Goal: Check status: Check status

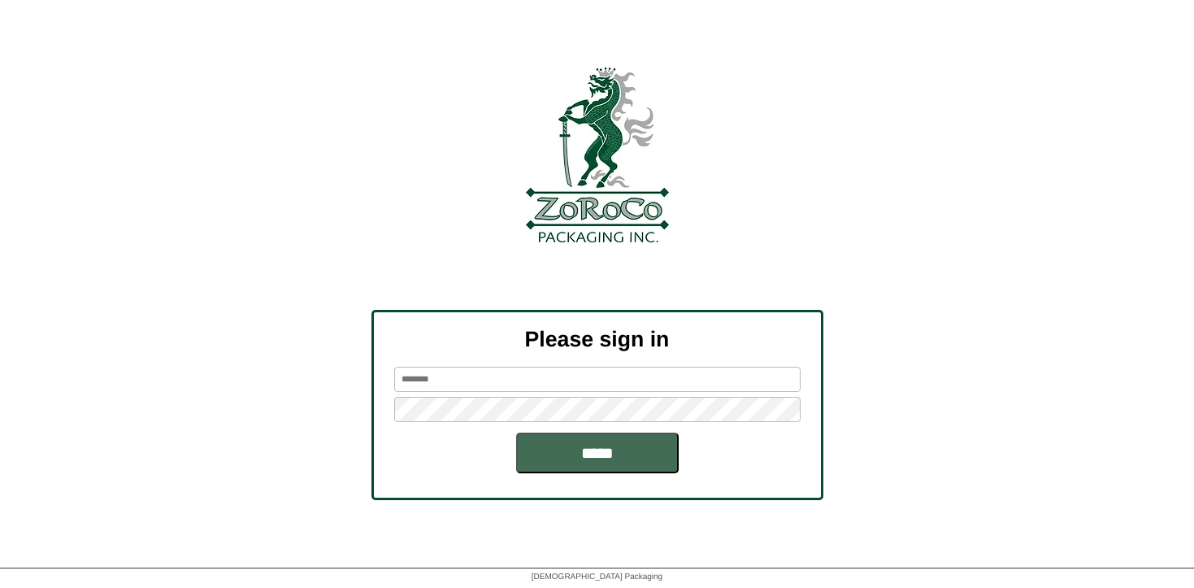
type input "********"
click at [556, 458] on input "*****" at bounding box center [597, 452] width 163 height 41
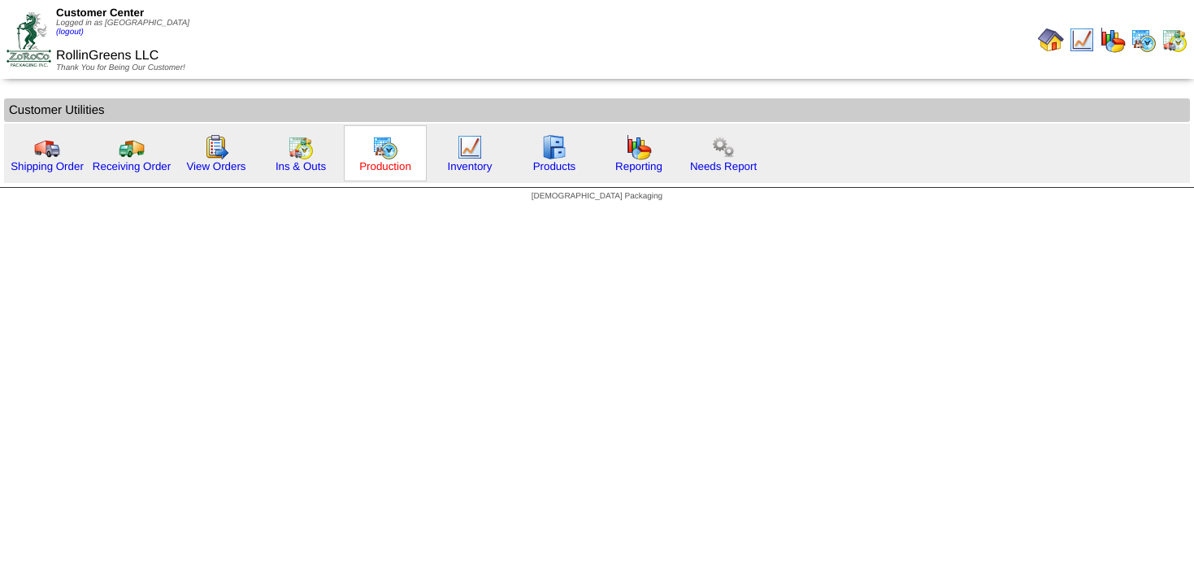
click at [373, 167] on link "Production" at bounding box center [385, 166] width 52 height 12
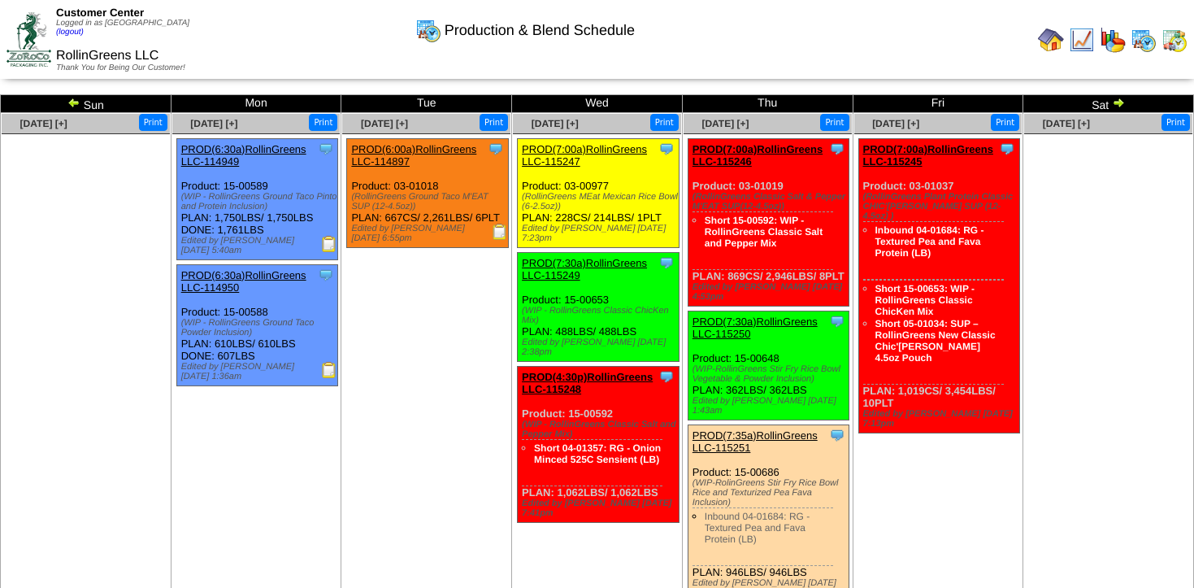
click at [72, 98] on img at bounding box center [73, 102] width 13 height 13
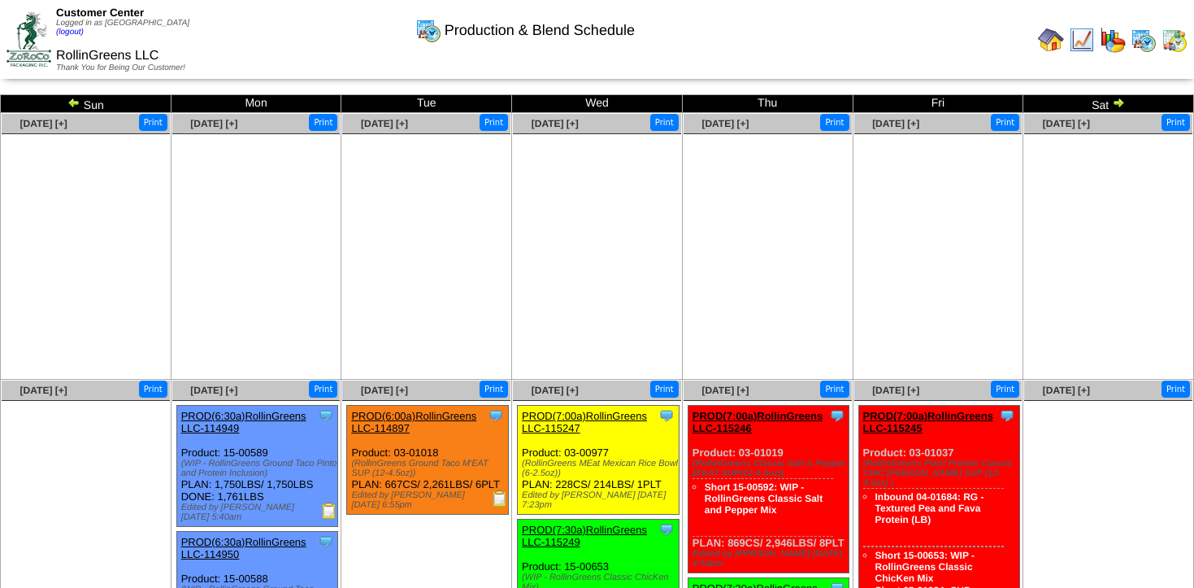
click at [73, 102] on img at bounding box center [73, 102] width 13 height 13
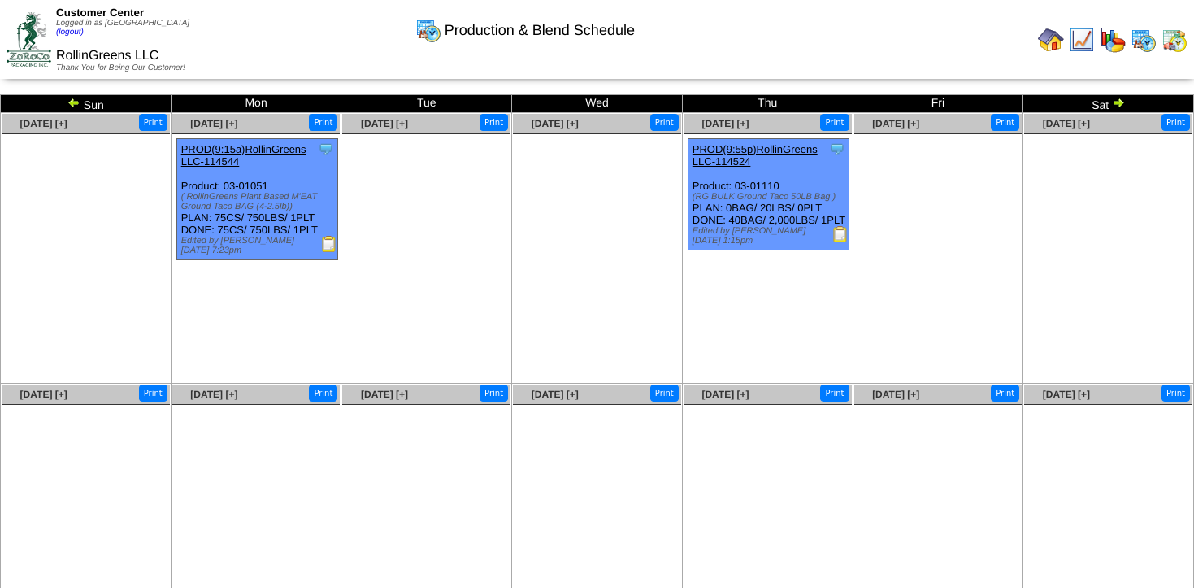
click at [73, 102] on img at bounding box center [73, 102] width 13 height 13
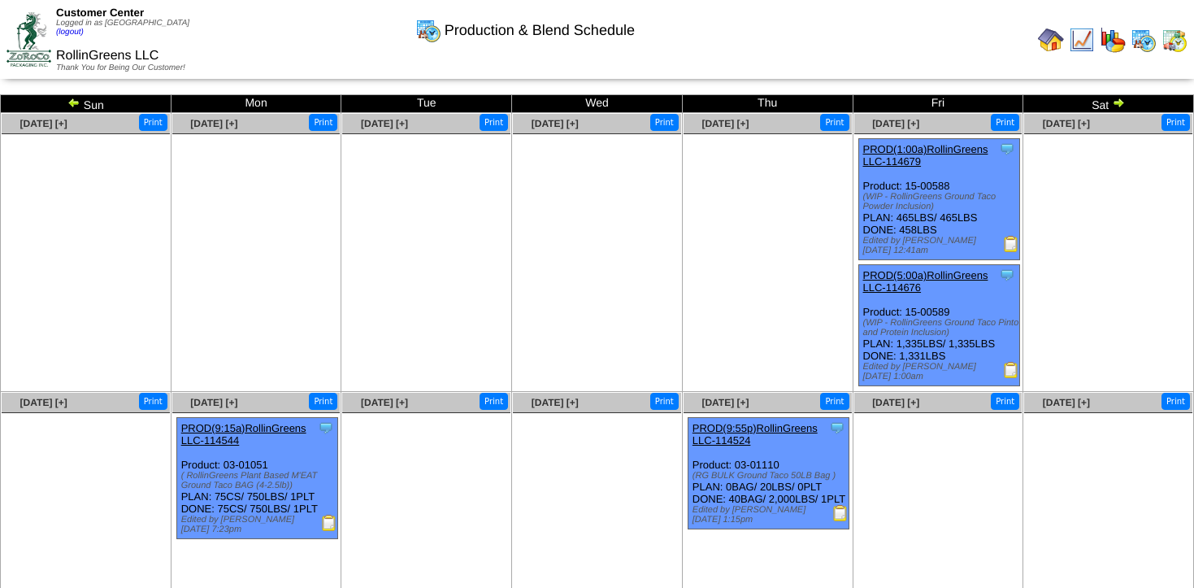
click at [73, 102] on img at bounding box center [73, 102] width 13 height 13
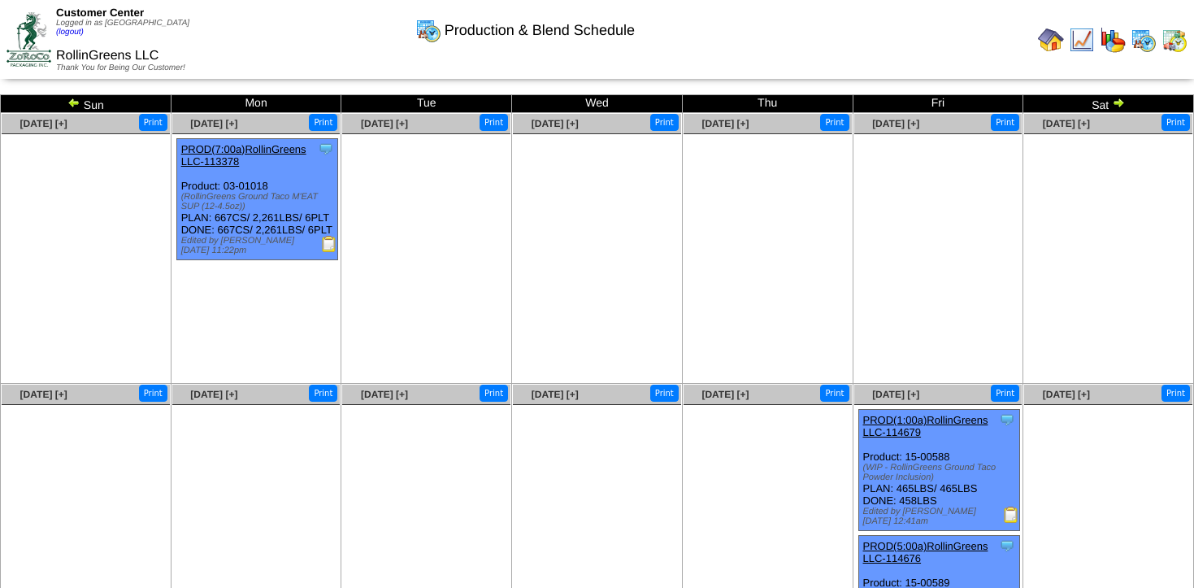
click at [1130, 102] on td "Sat" at bounding box center [1108, 104] width 171 height 18
click at [1121, 105] on img at bounding box center [1118, 102] width 13 height 13
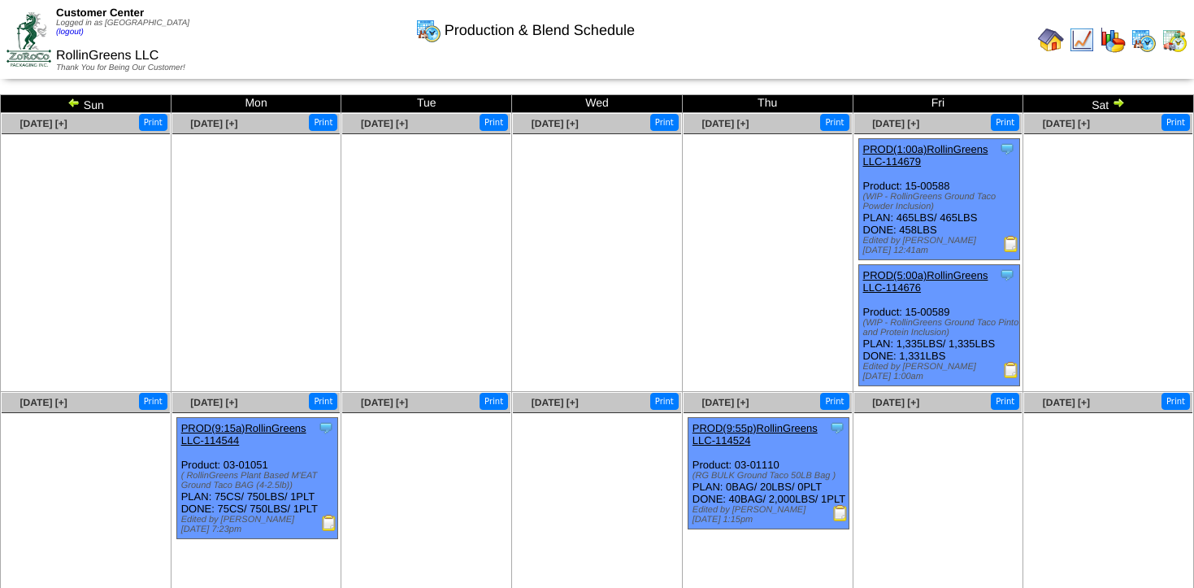
click at [1121, 105] on img at bounding box center [1118, 102] width 13 height 13
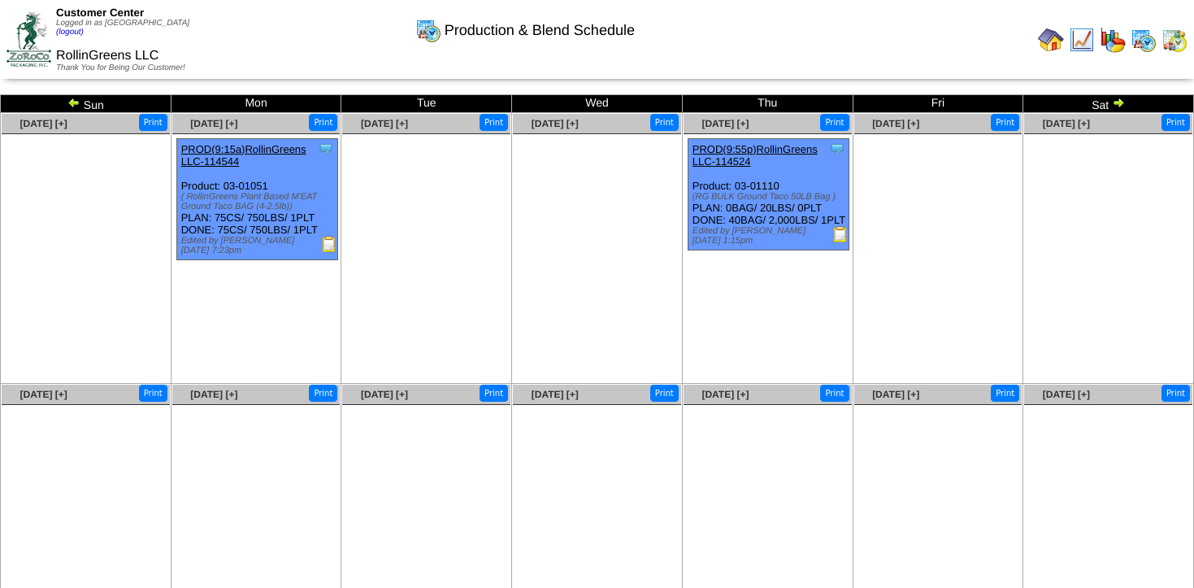
click at [1121, 105] on img at bounding box center [1118, 102] width 13 height 13
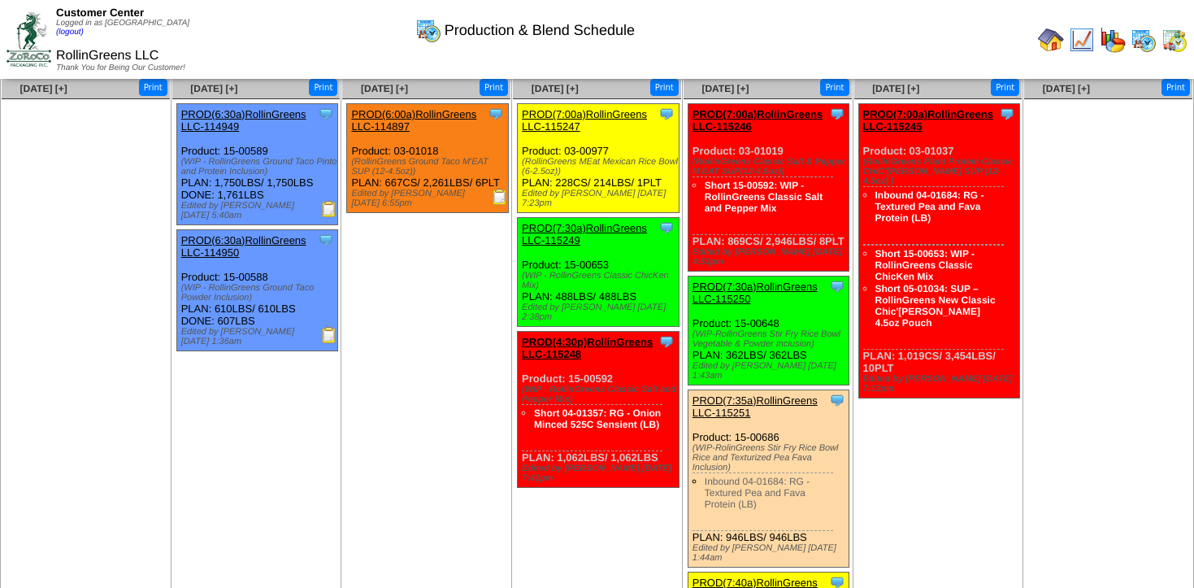
scroll to position [281, 0]
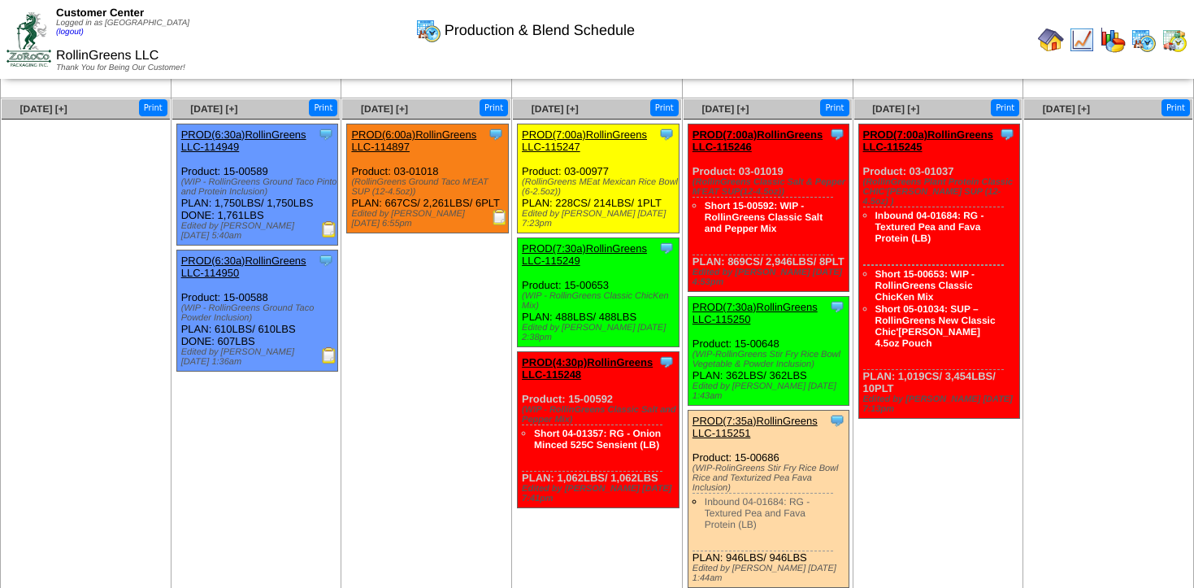
click at [497, 217] on img at bounding box center [500, 217] width 16 height 16
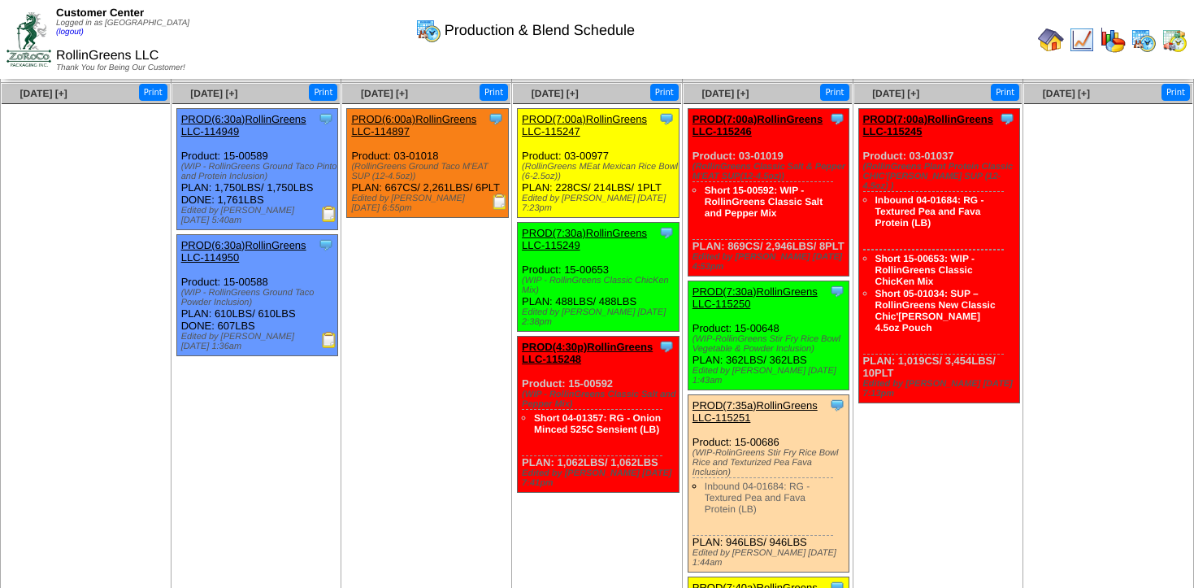
scroll to position [293, 0]
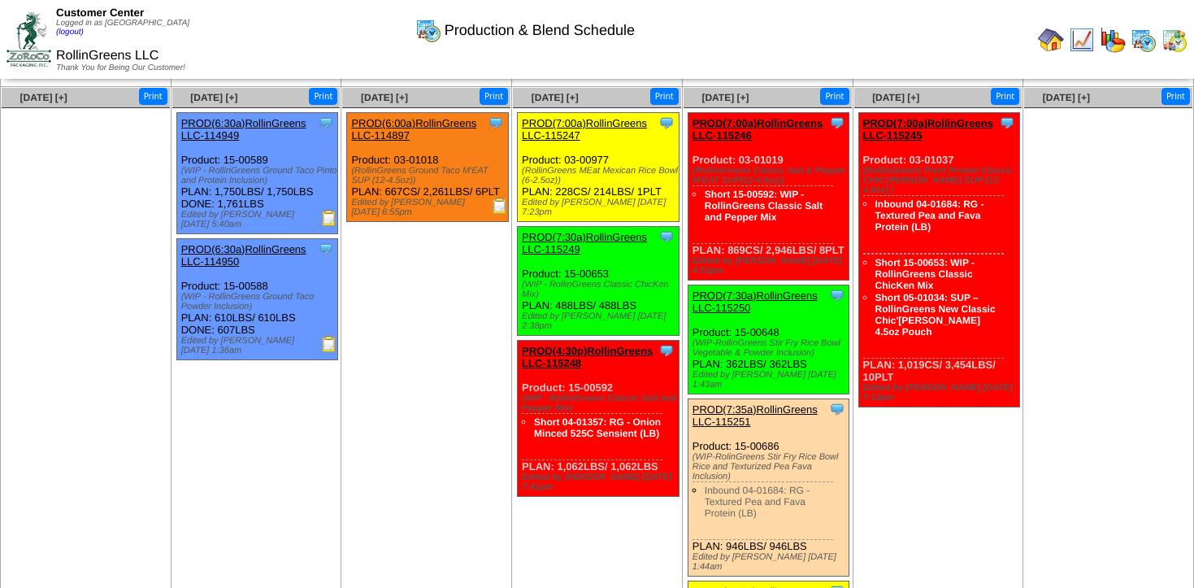
click at [1075, 35] on img at bounding box center [1082, 40] width 26 height 26
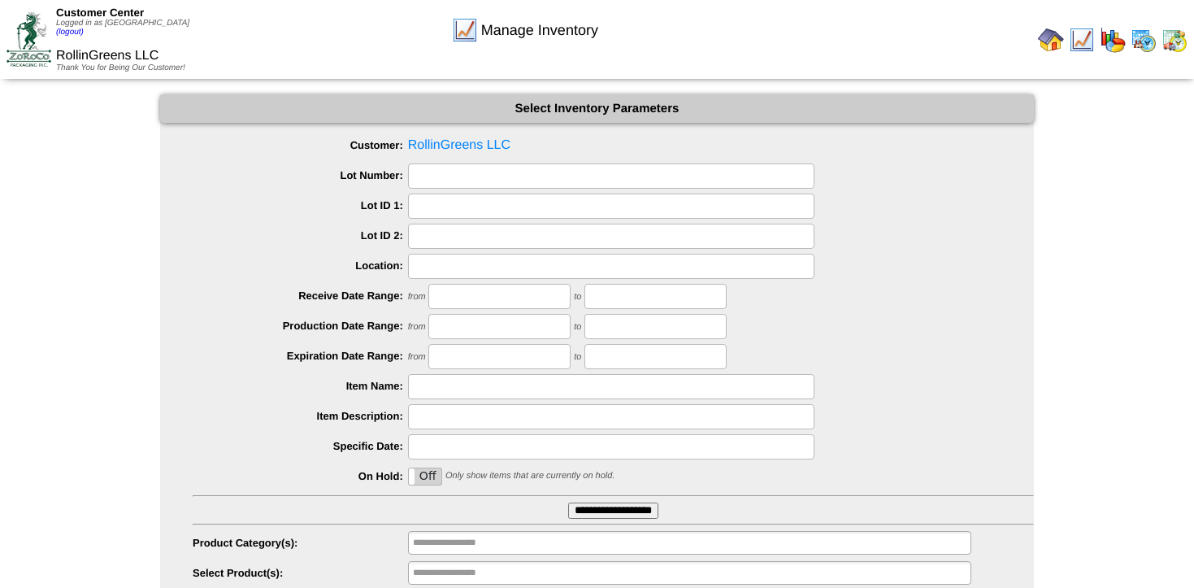
scroll to position [59, 0]
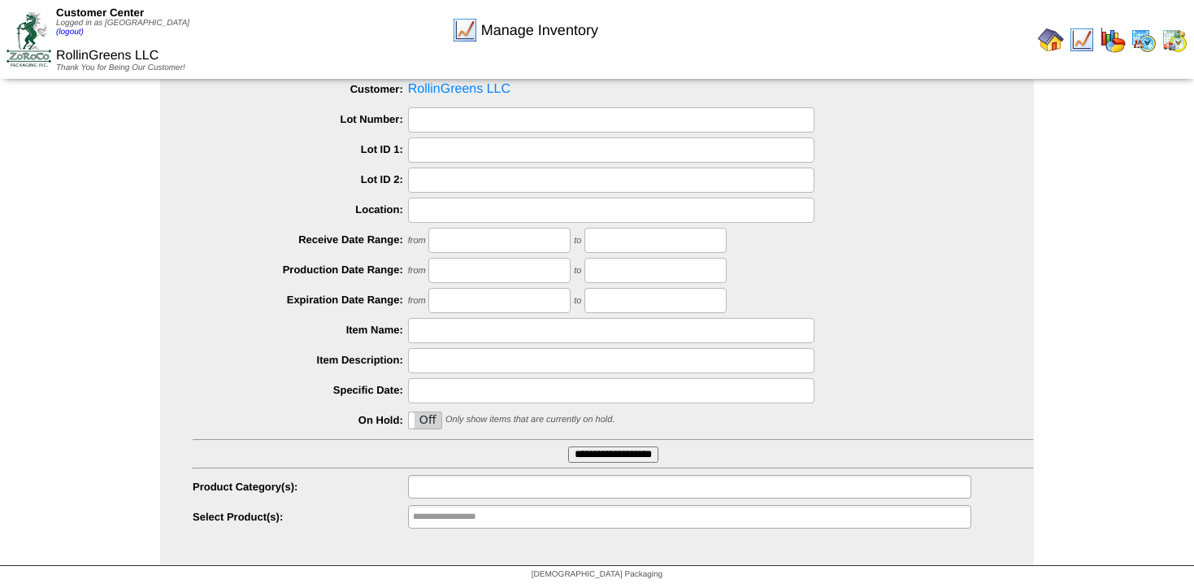
click at [493, 479] on input "text" at bounding box center [465, 486] width 104 height 20
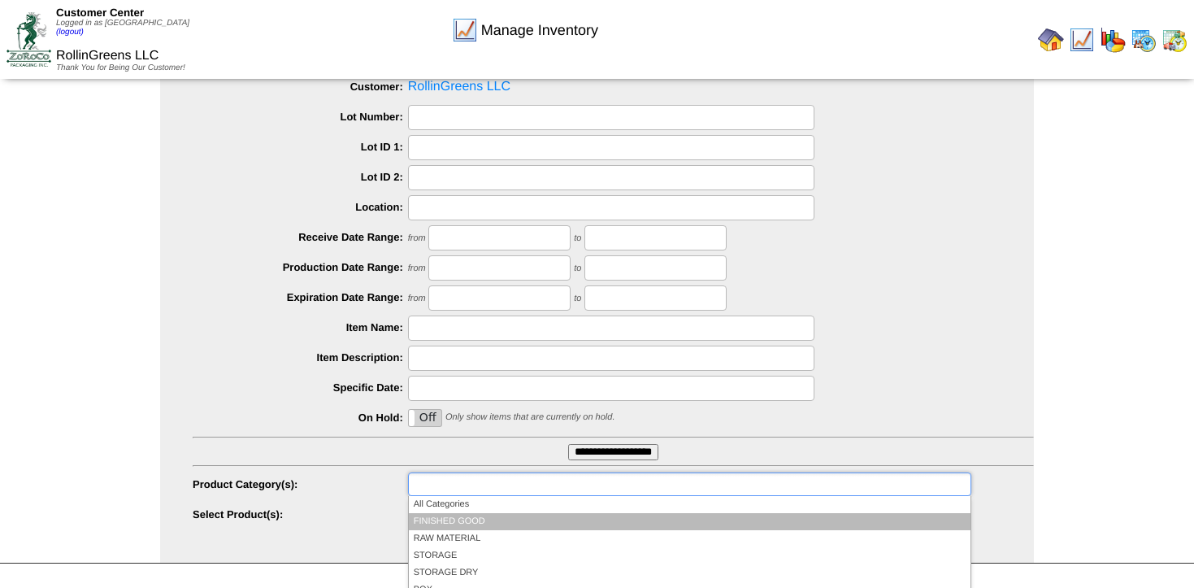
click at [487, 523] on li "FINISHED GOOD" at bounding box center [690, 521] width 562 height 17
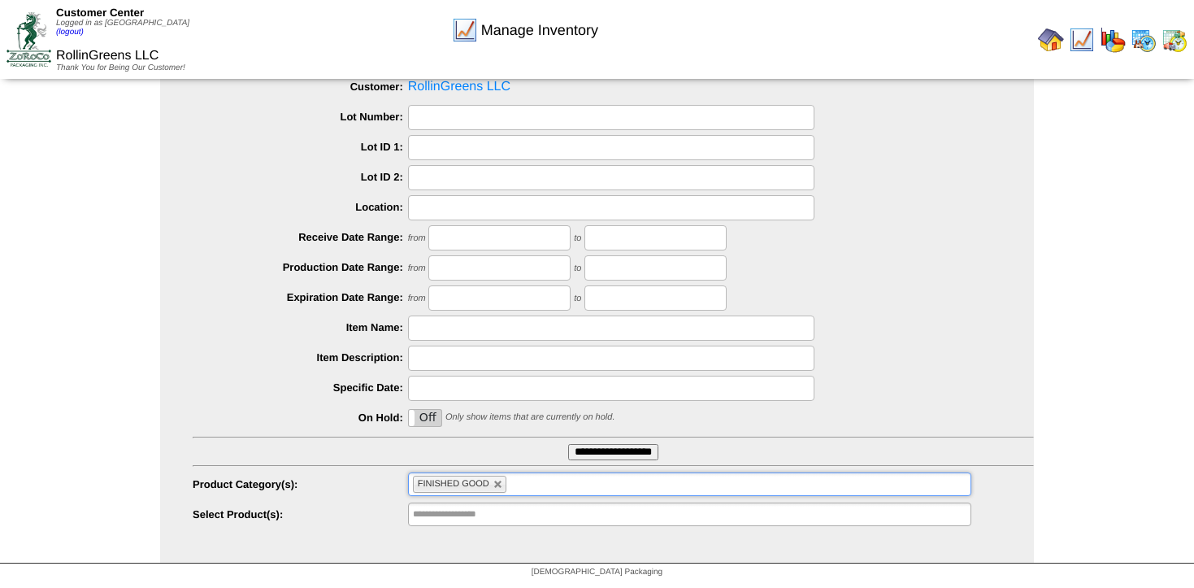
click at [590, 449] on input "**********" at bounding box center [613, 452] width 90 height 16
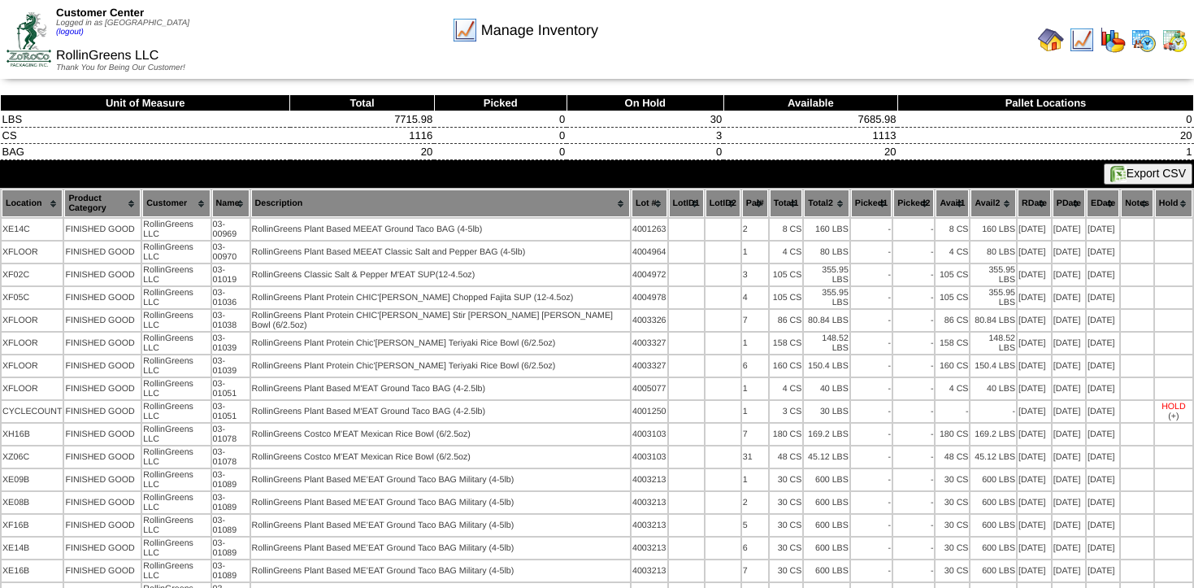
click at [1077, 39] on img at bounding box center [1082, 40] width 26 height 26
